Goal: Information Seeking & Learning: Check status

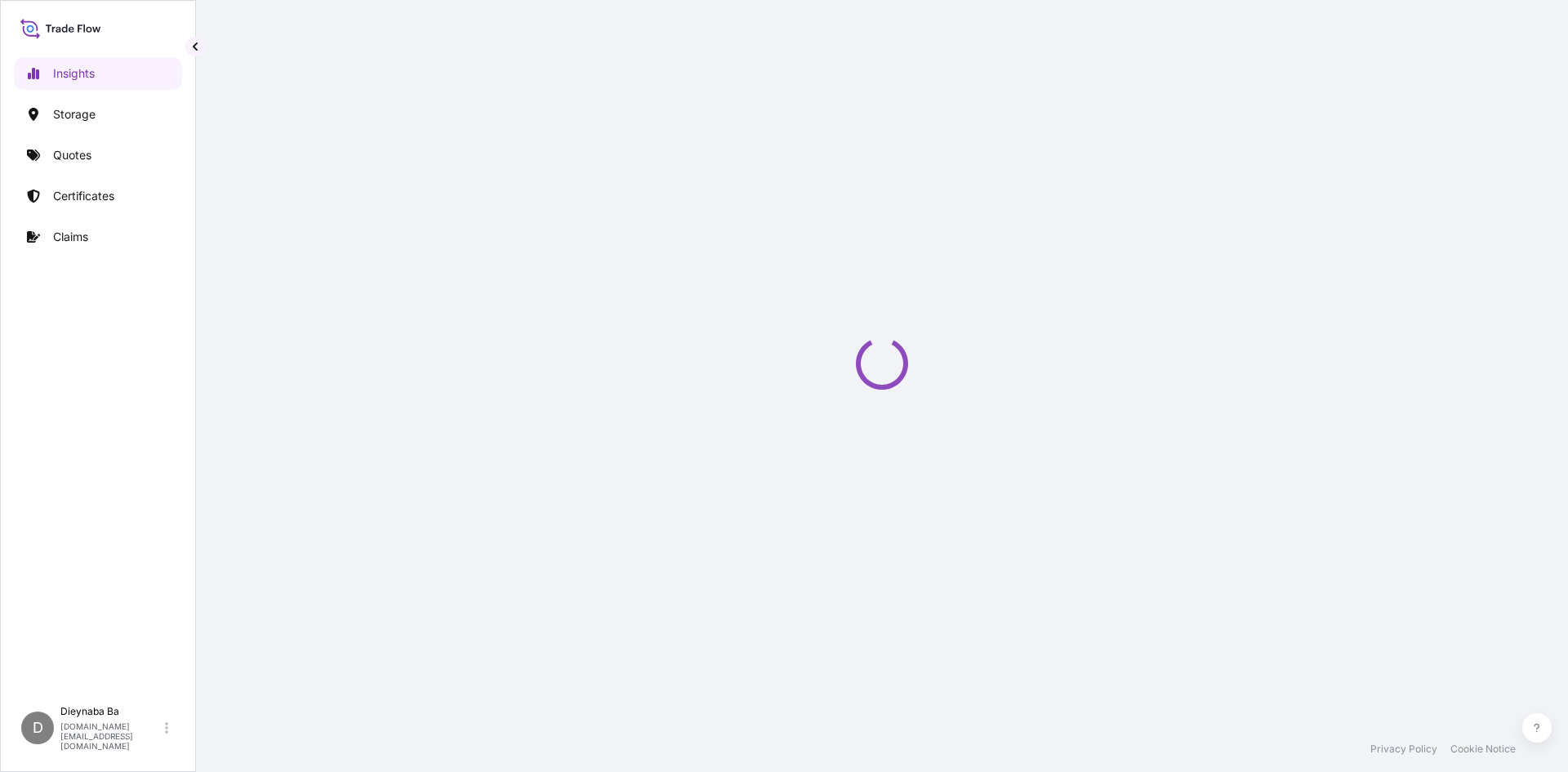
select select "2025"
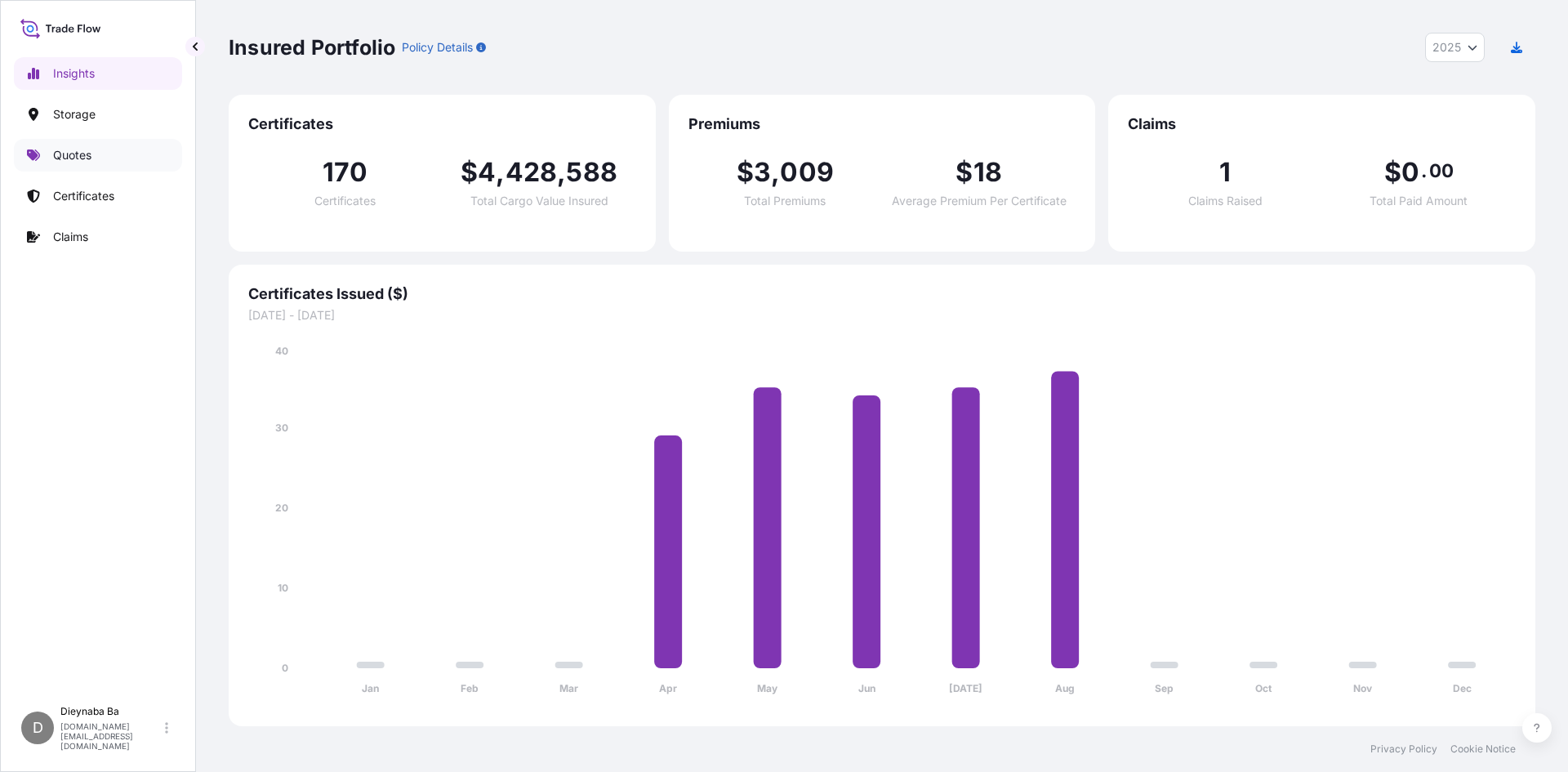
click at [72, 157] on p "Quotes" at bounding box center [72, 155] width 38 height 17
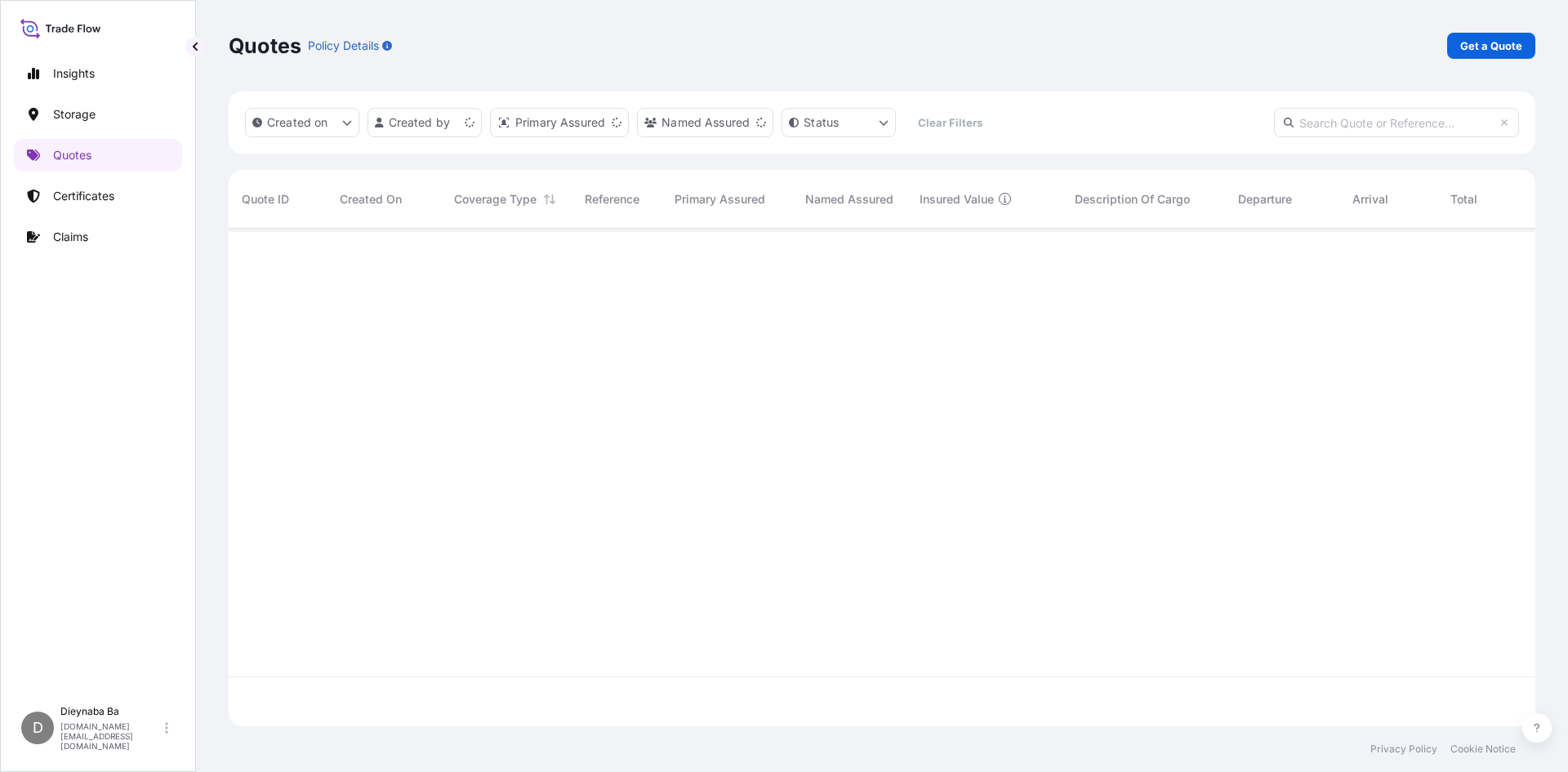
scroll to position [494, 1295]
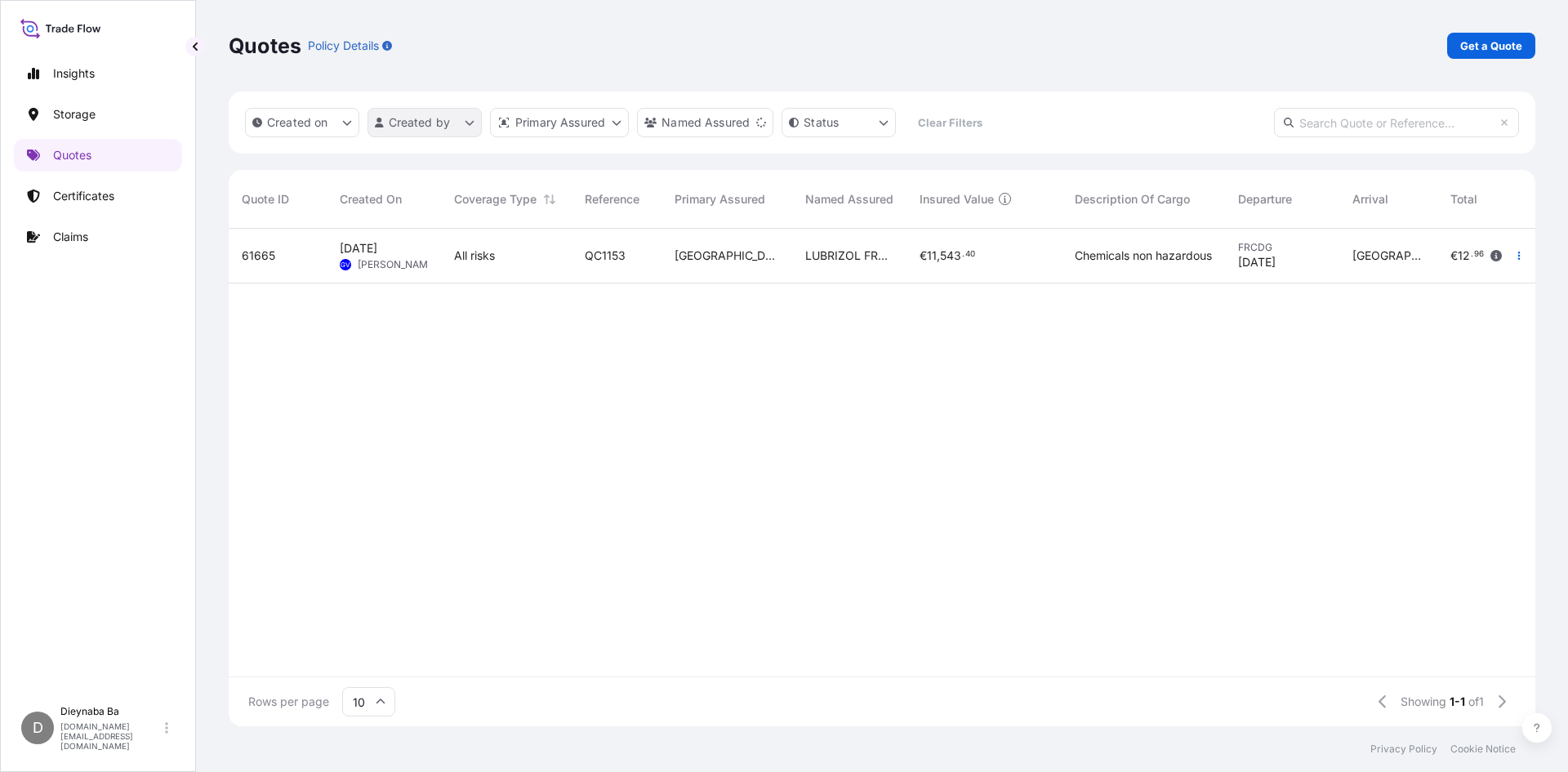
click at [469, 121] on html "Insights Storage Quotes Certificates Claims D Dieynaba Ba [DOMAIN_NAME][EMAIL_A…" at bounding box center [784, 386] width 1568 height 772
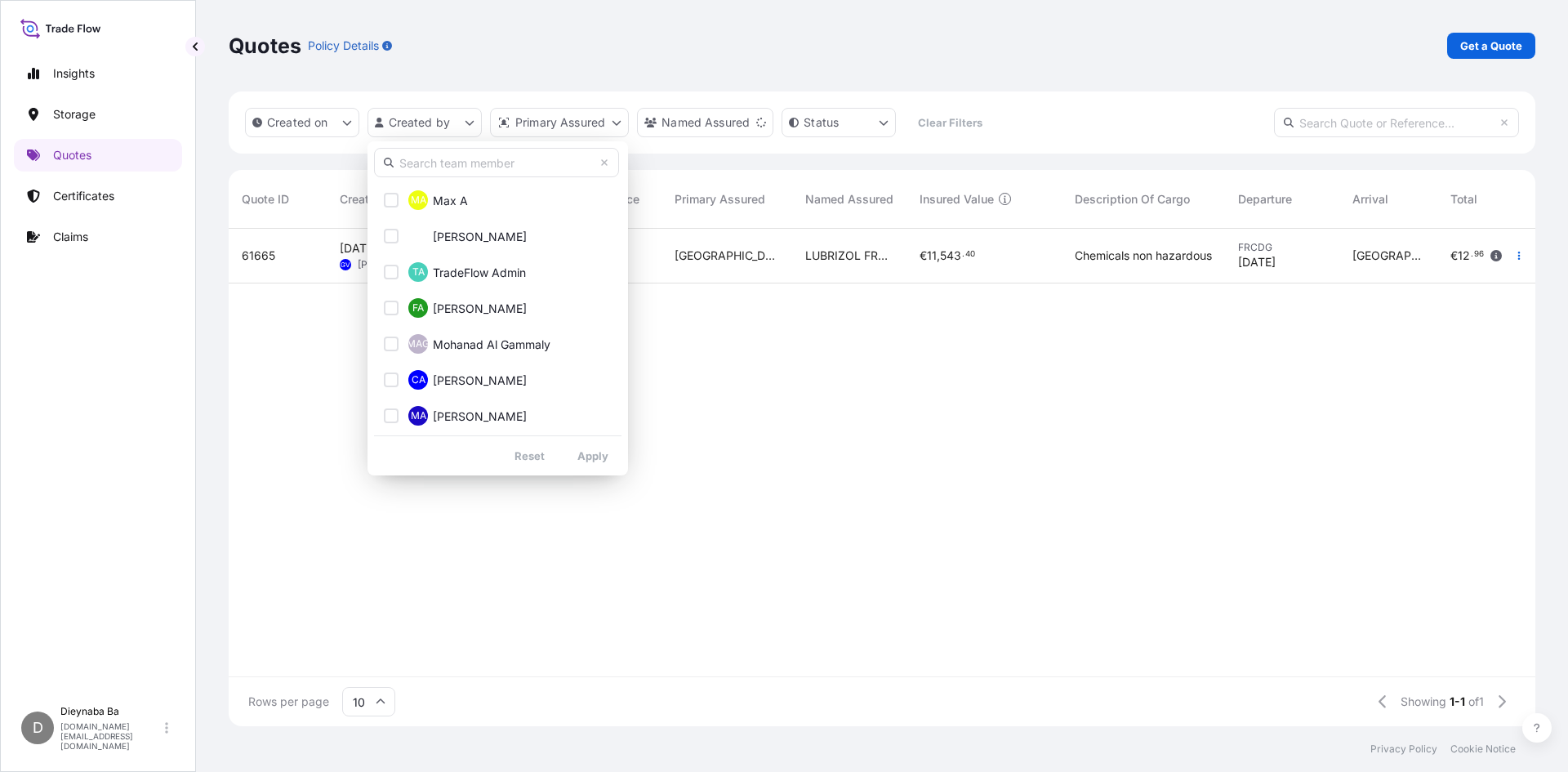
click at [471, 169] on input "text" at bounding box center [497, 163] width 245 height 29
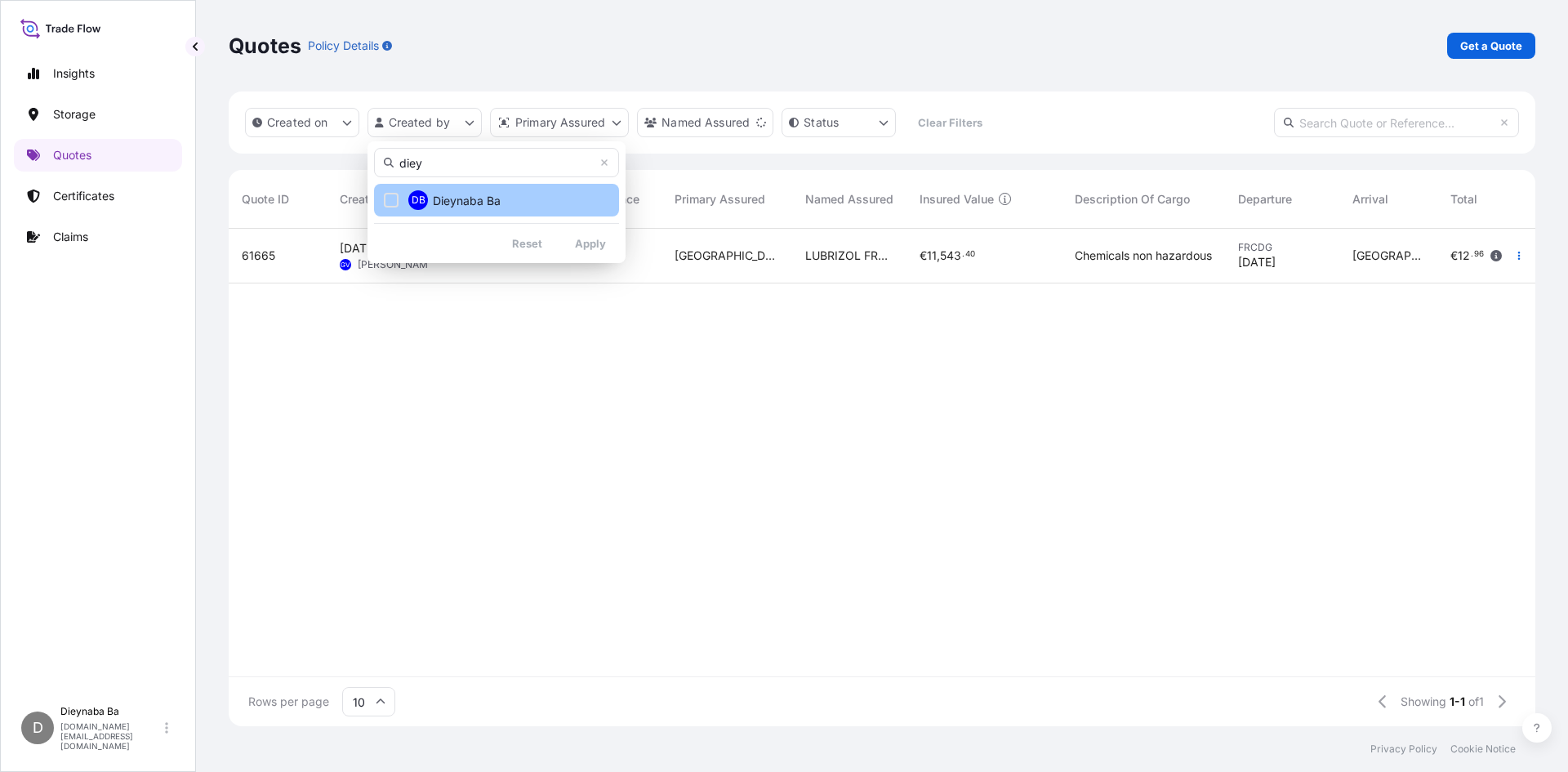
type input "diey"
click at [473, 196] on span "Dieynaba Ba" at bounding box center [466, 201] width 68 height 17
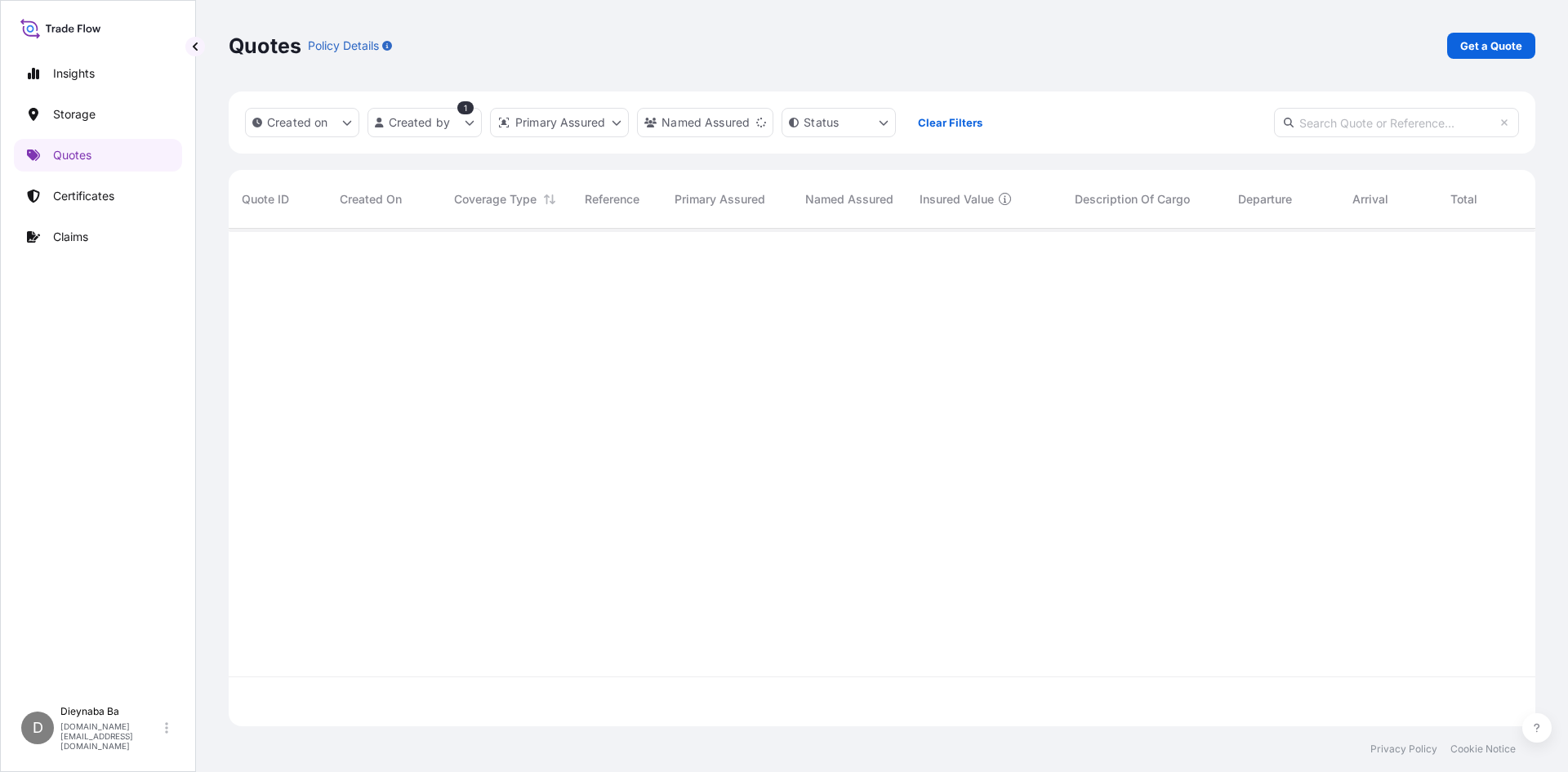
scroll to position [544, 1295]
click at [760, 118] on html "Insights Storage Quotes Certificates Claims D Dieynaba Ba [DOMAIN_NAME][EMAIL_A…" at bounding box center [784, 386] width 1568 height 772
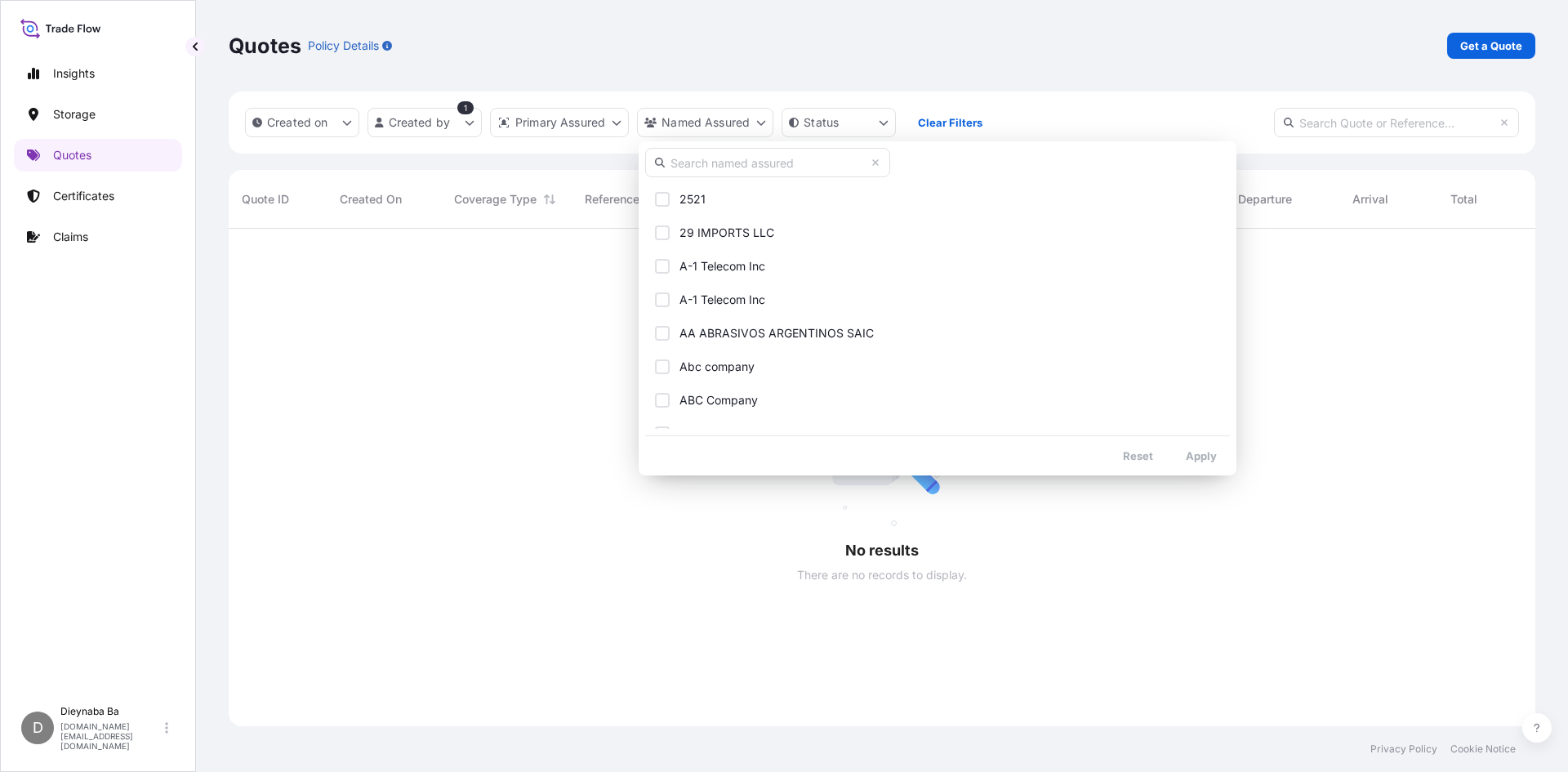
click at [738, 161] on input "text" at bounding box center [767, 163] width 245 height 29
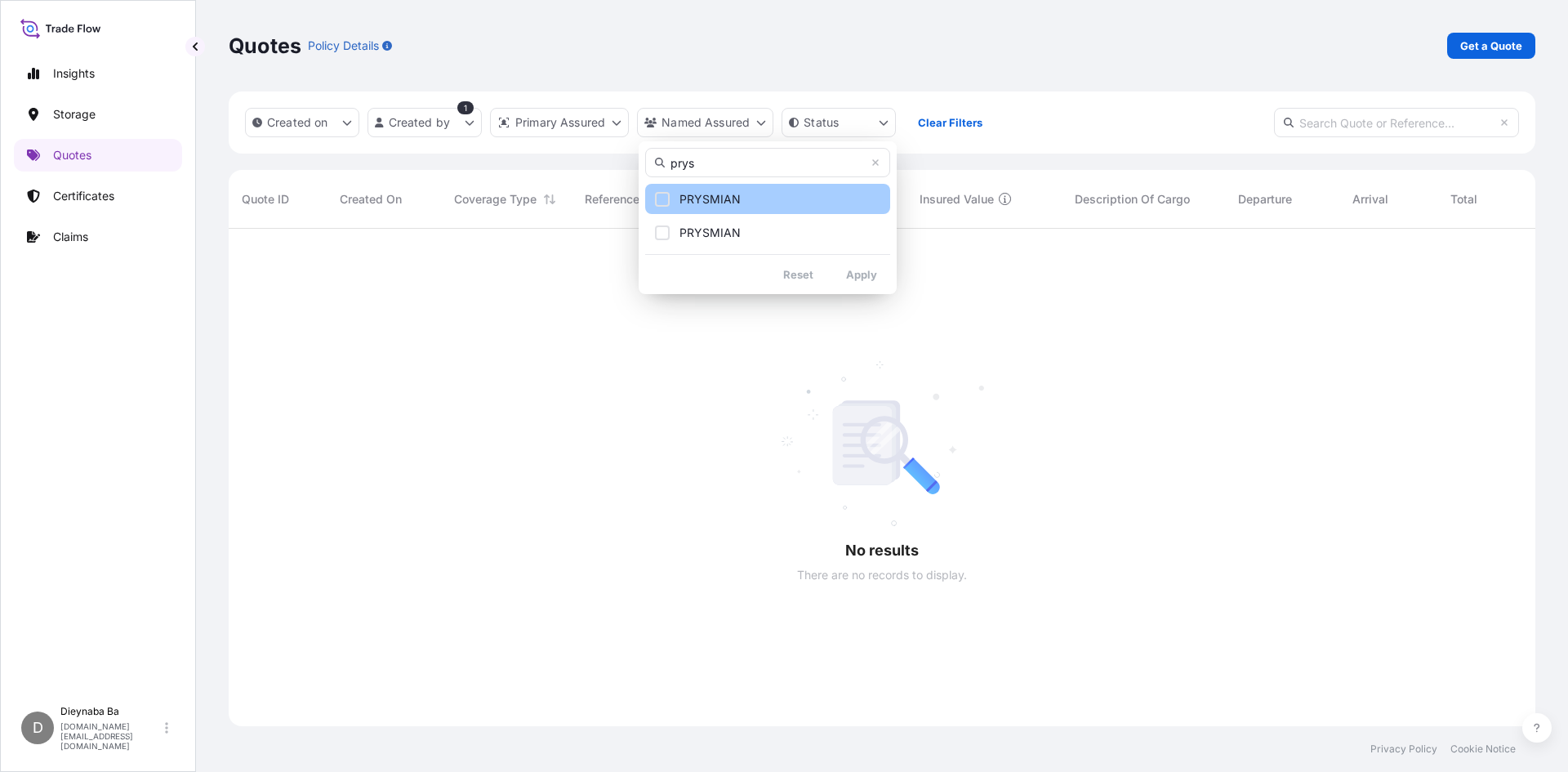
type input "prys"
click at [706, 199] on span "PRYSMIAN" at bounding box center [710, 199] width 62 height 17
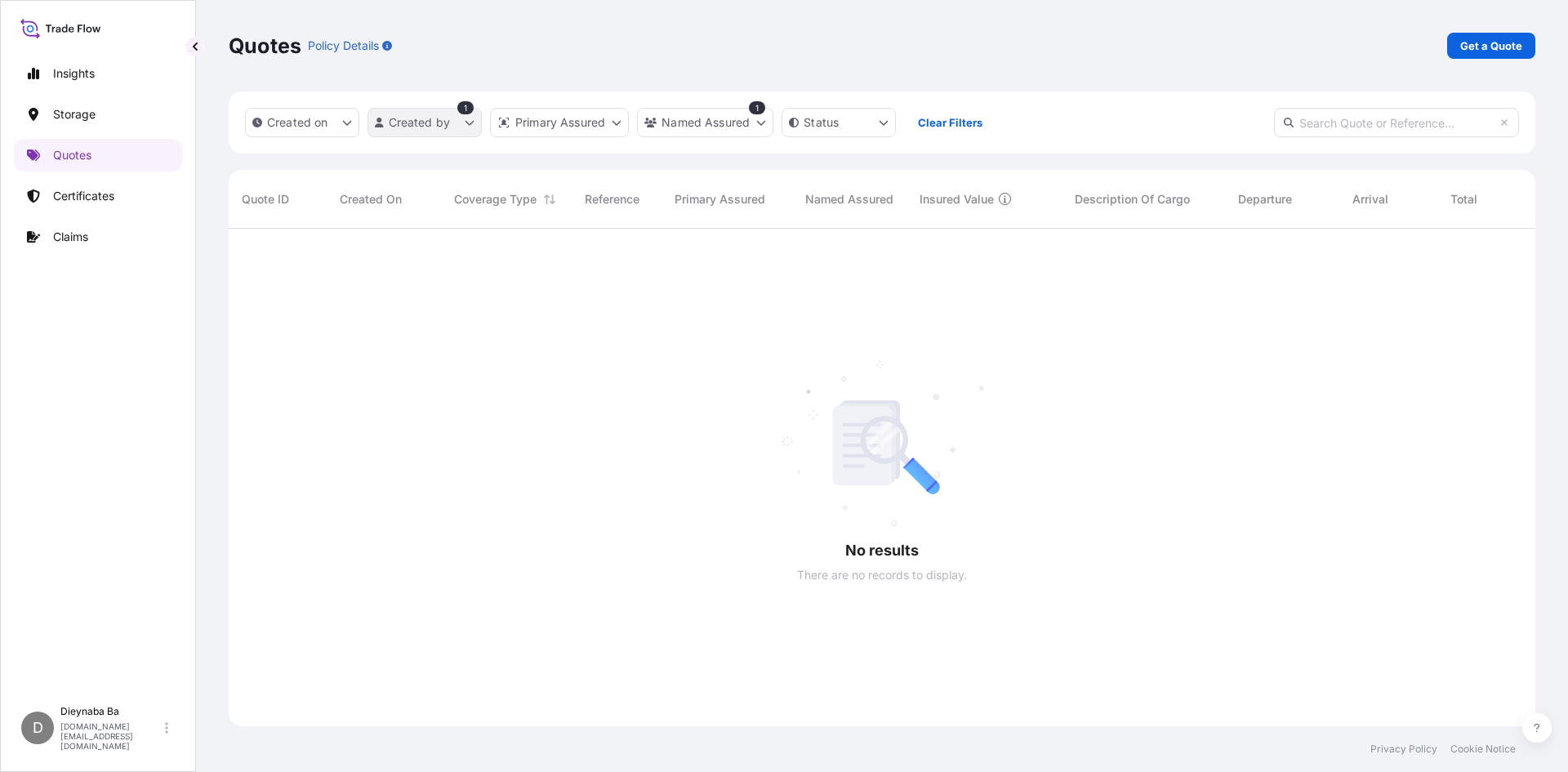
click at [463, 124] on html "Insights Storage Quotes Certificates Claims D Dieynaba Ba [DOMAIN_NAME][EMAIL_A…" at bounding box center [784, 386] width 1568 height 772
click at [82, 191] on p "Certificates" at bounding box center [83, 196] width 62 height 17
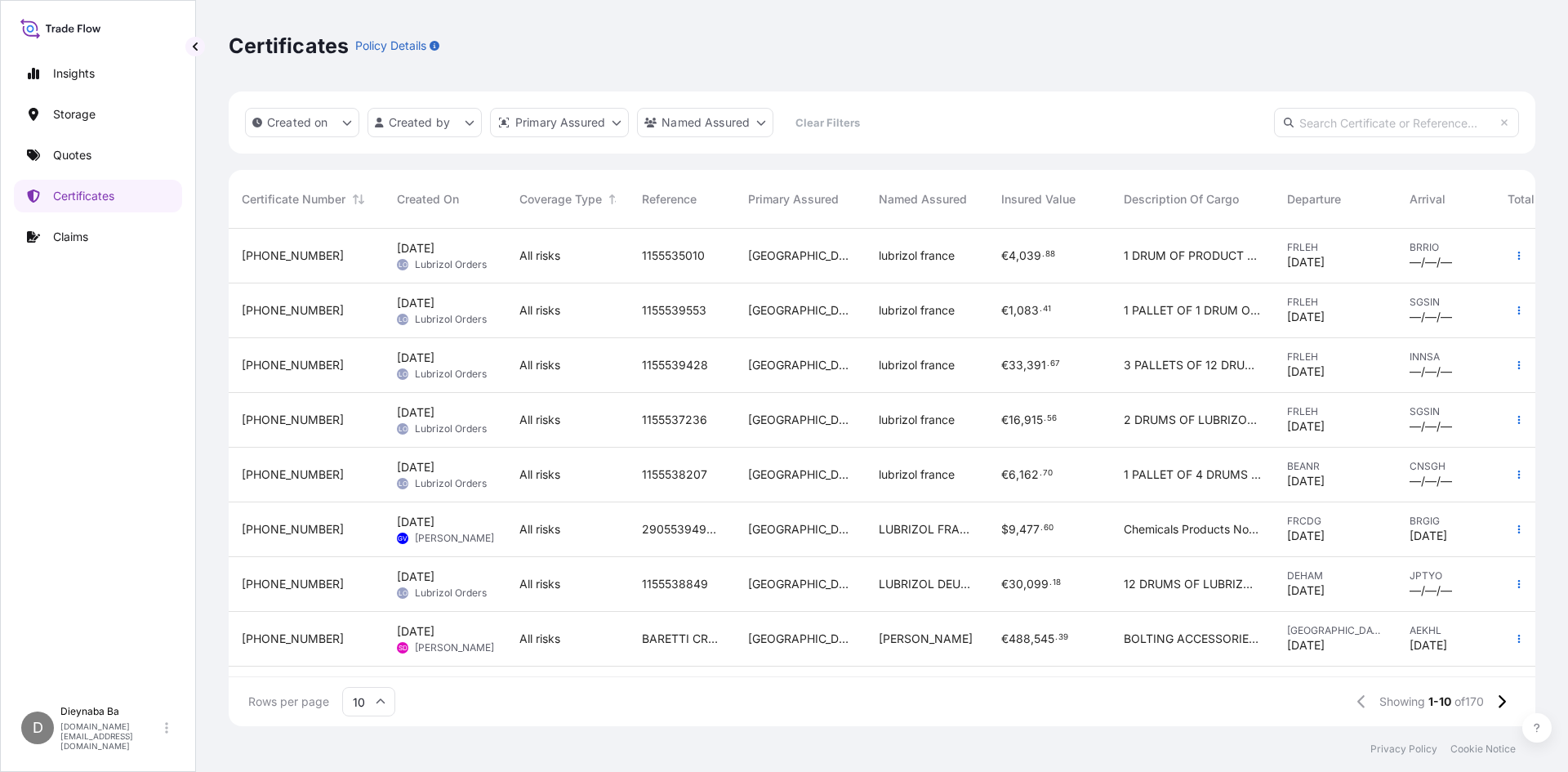
scroll to position [494, 1295]
click at [759, 121] on html "Insights Storage Quotes Certificates Claims D Dieynaba Ba [DOMAIN_NAME][EMAIL_A…" at bounding box center [784, 386] width 1568 height 772
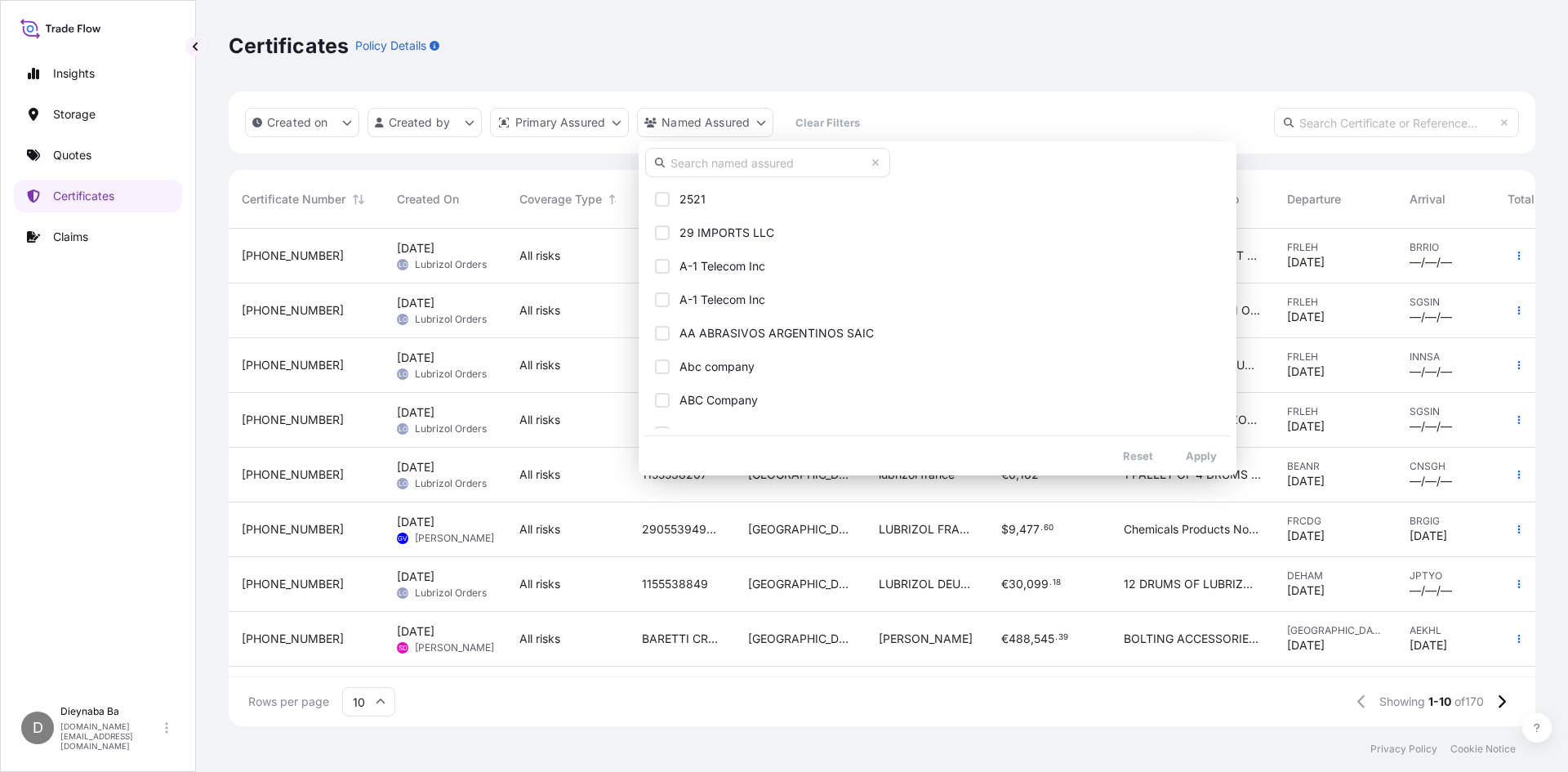
click at [770, 165] on input "text" at bounding box center [767, 163] width 245 height 29
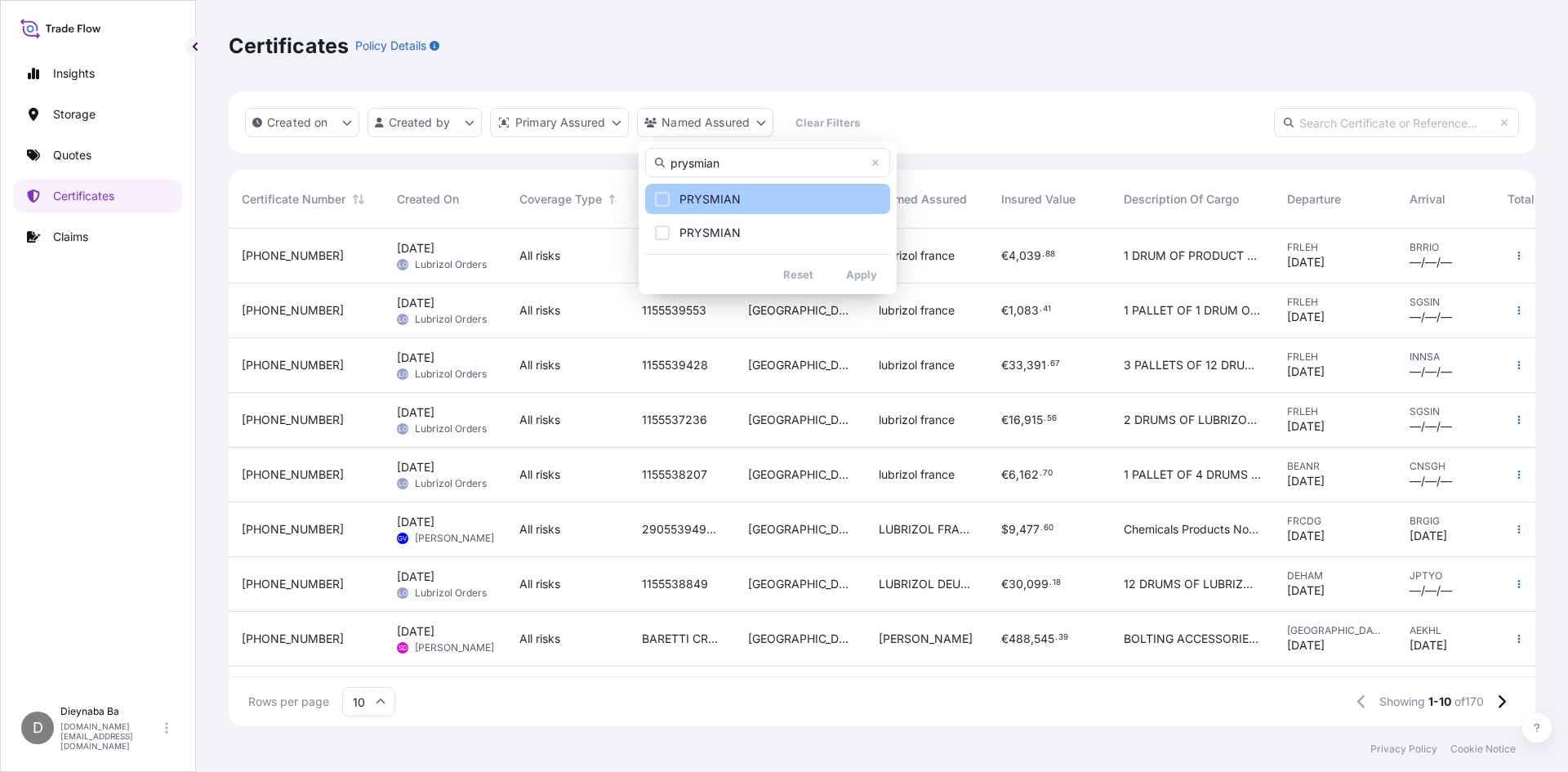
type input "prysmian"
click at [709, 201] on span "PRYSMIAN" at bounding box center [710, 199] width 62 height 17
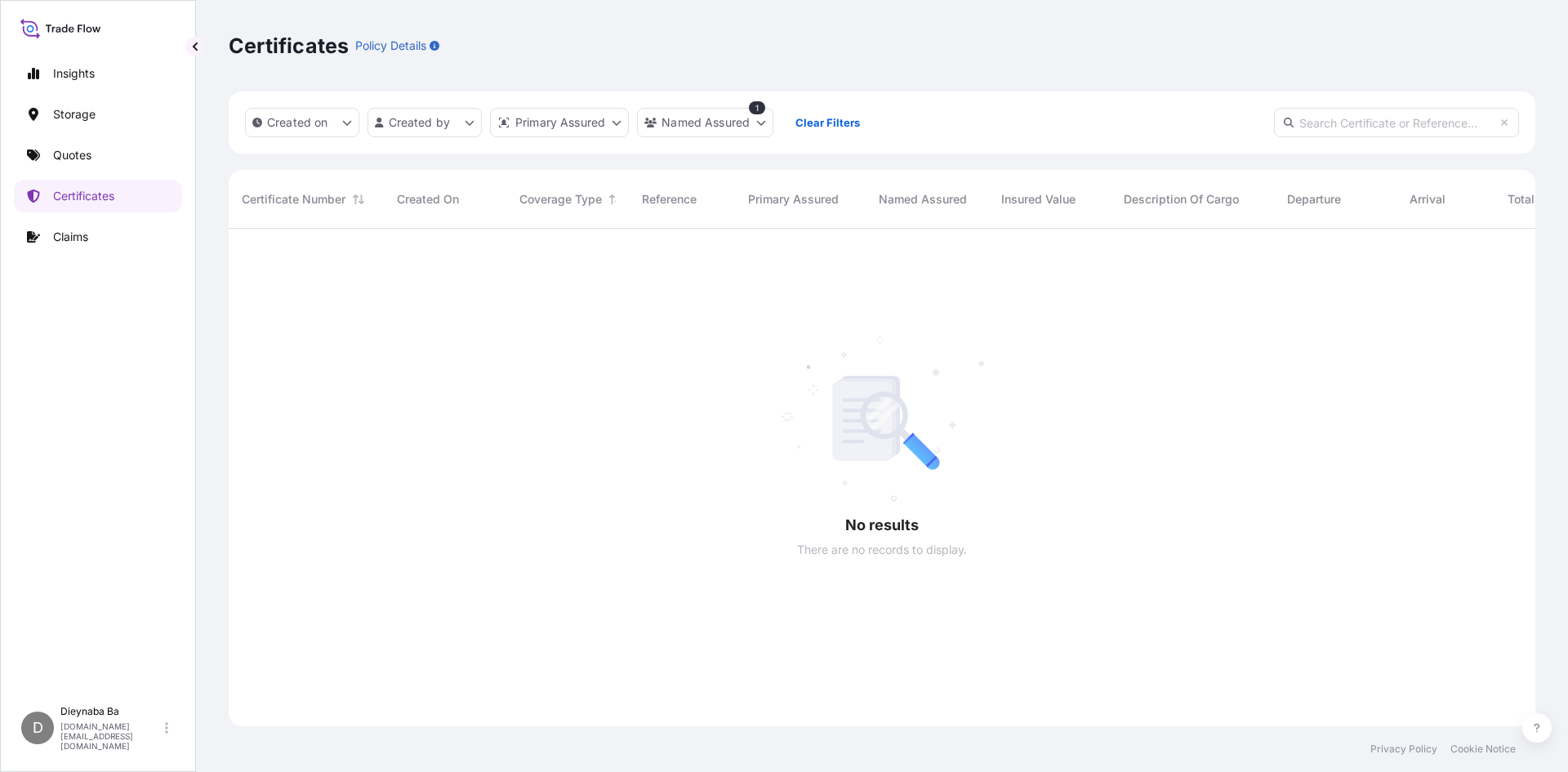
scroll to position [544, 1295]
click at [762, 121] on html "Insights Storage Quotes Certificates Claims D Dieynaba Ba [DOMAIN_NAME][EMAIL_A…" at bounding box center [784, 386] width 1568 height 772
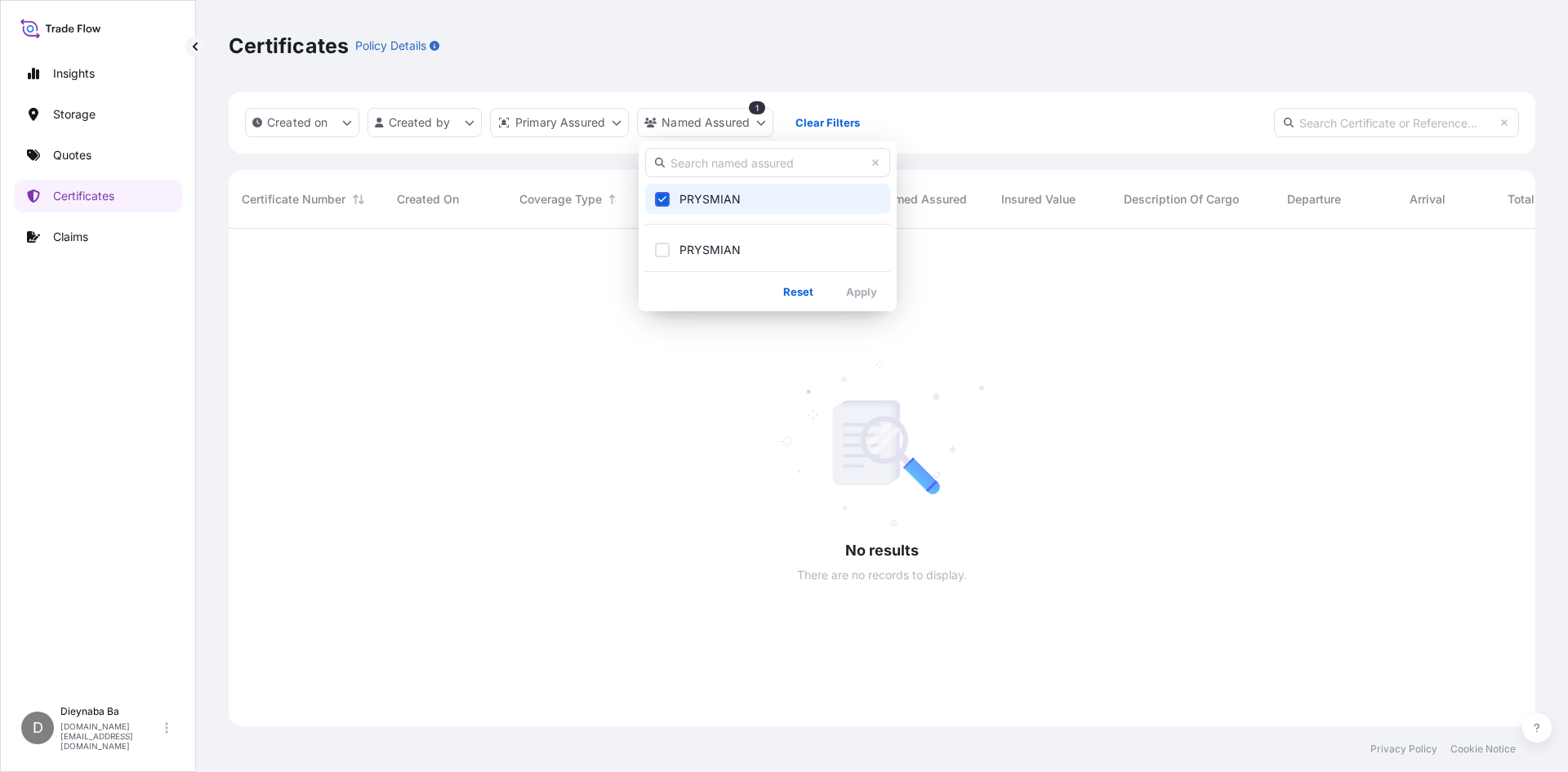
click at [662, 196] on icon "Select Option" at bounding box center [662, 199] width 9 height 10
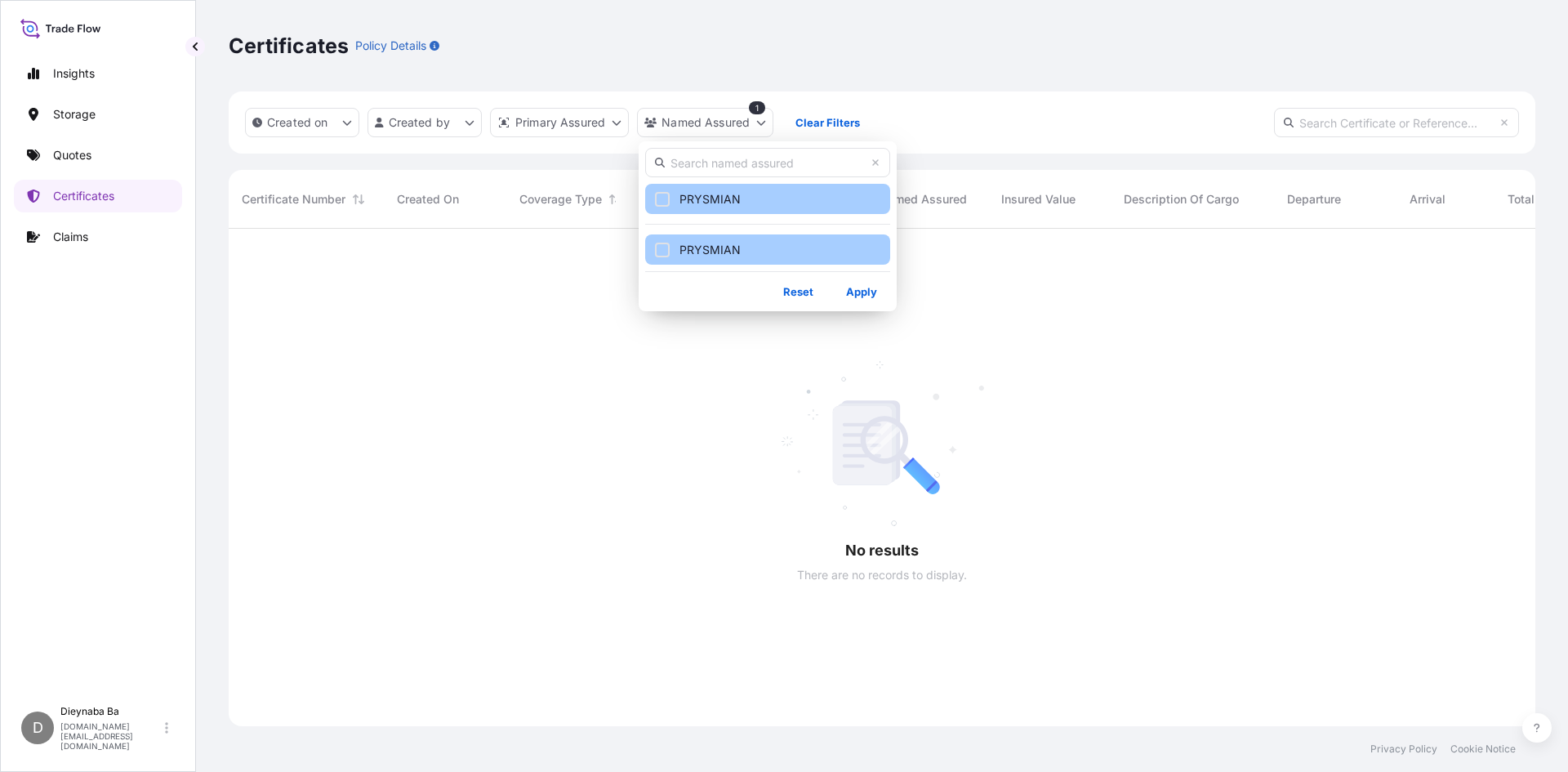
click at [662, 243] on div "Select Option" at bounding box center [662, 250] width 15 height 15
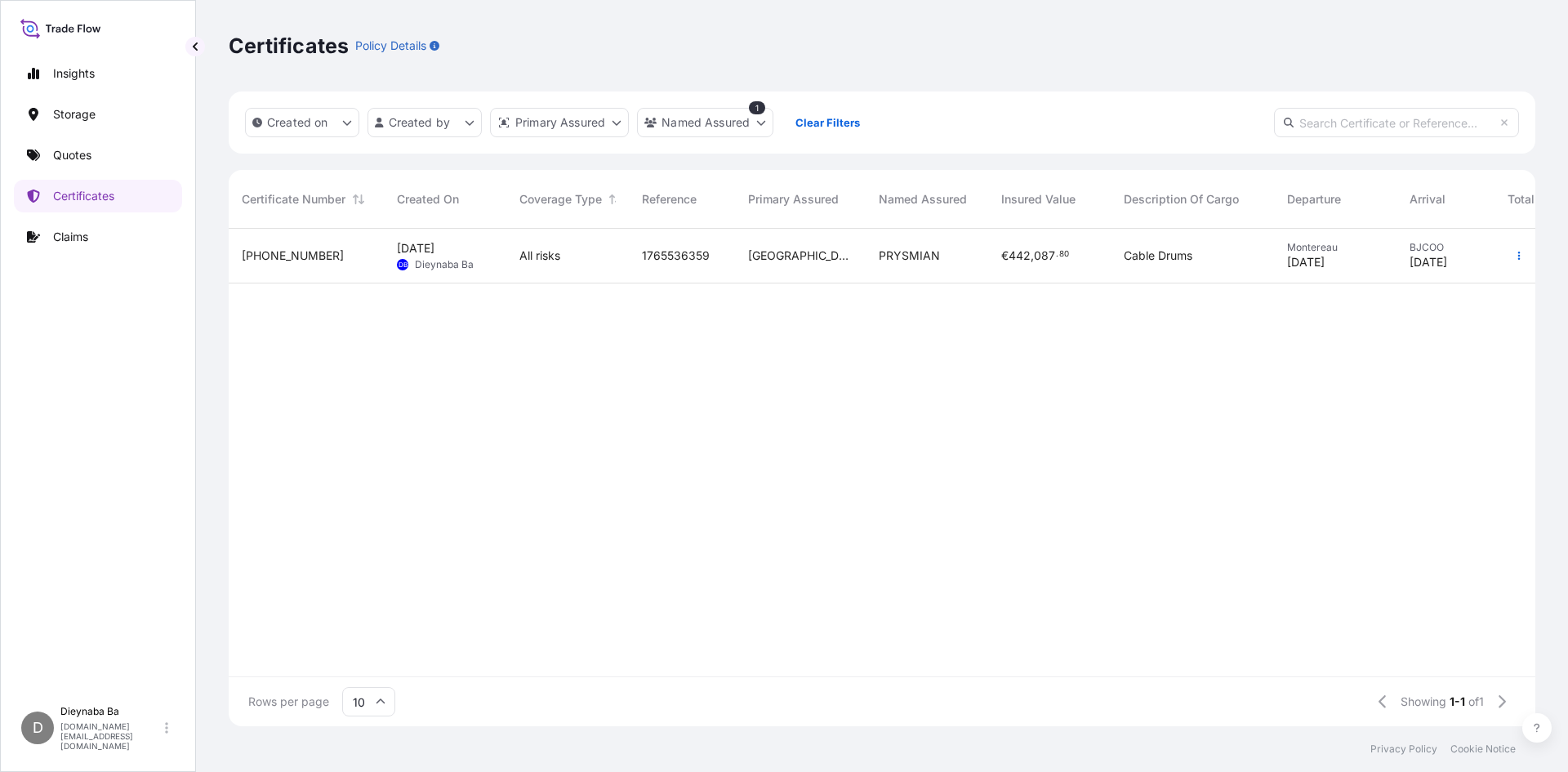
click at [280, 255] on span "[PHONE_NUMBER]" at bounding box center [293, 256] width 102 height 17
